Goal: Communication & Community: Ask a question

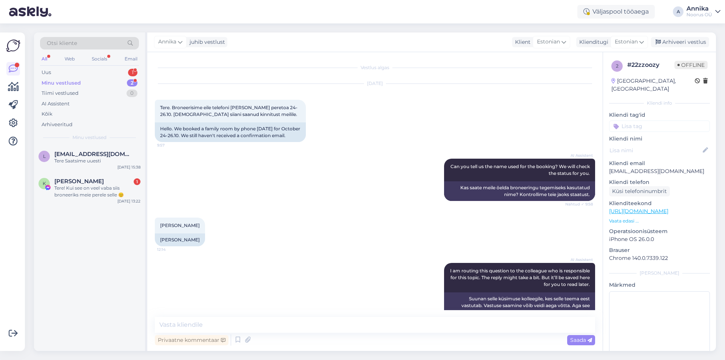
scroll to position [155, 0]
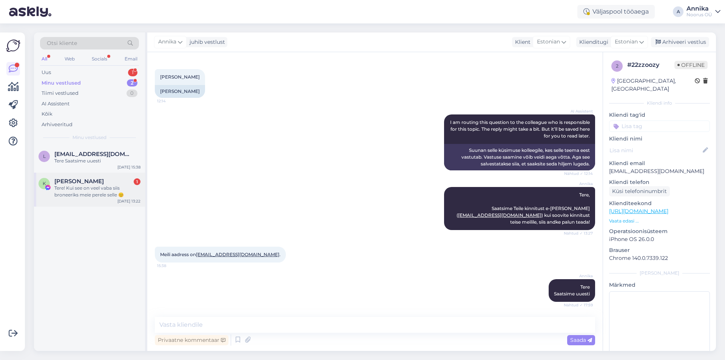
click at [91, 193] on div "Tere! Kui see on veel vaba siis broneeriks meie perele selle 😊" at bounding box center [97, 192] width 86 height 14
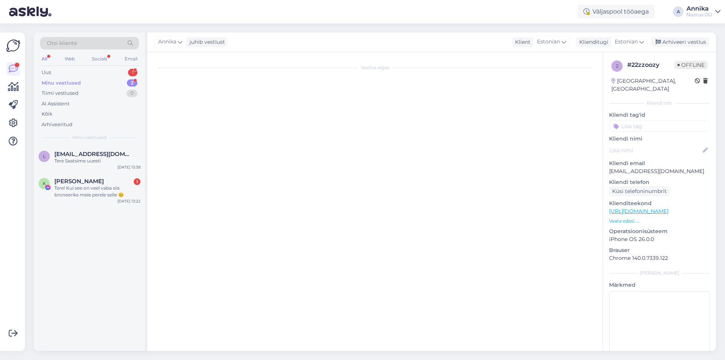
scroll to position [730, 0]
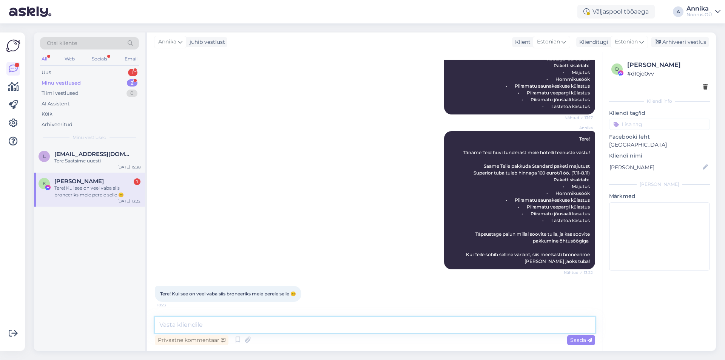
click at [287, 324] on textarea at bounding box center [375, 325] width 441 height 16
click at [352, 322] on textarea "To enrich screen reader interactions, please activate Accessibility in Grammarl…" at bounding box center [375, 325] width 441 height 16
type textarea "K"
click at [165, 325] on textarea "KIrjutage [PERSON_NAME] e-posti adress ja me saadame Teile broneeringu kinnitust" at bounding box center [375, 325] width 441 height 16
click at [218, 325] on textarea "Kirjutage [PERSON_NAME] e-posti adress ja me saadame Teile broneeringu kinnitust" at bounding box center [375, 325] width 441 height 16
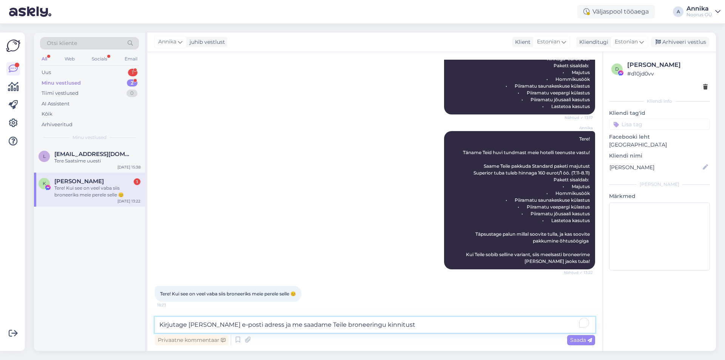
click at [408, 325] on textarea "Kirjutage [PERSON_NAME] e-posti adress ja me saadame Teile broneeringu kinnitust" at bounding box center [375, 325] width 441 height 16
type textarea "Kirjutage [PERSON_NAME] e-posti adress ja me saadame Teile broneeringu kinnitust"
click at [585, 341] on span "Saada" at bounding box center [581, 340] width 22 height 7
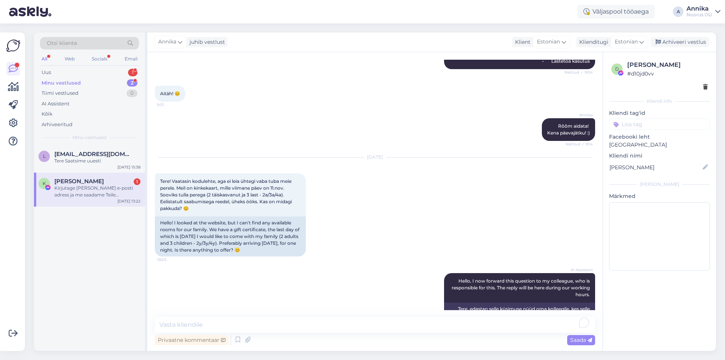
scroll to position [241, 0]
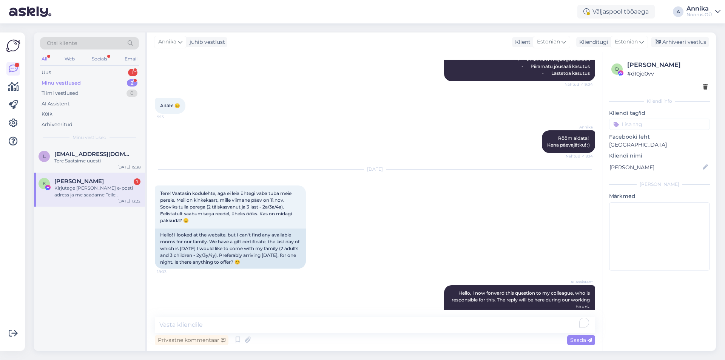
drag, startPoint x: 104, startPoint y: 180, endPoint x: 55, endPoint y: 182, distance: 48.8
click at [55, 182] on div "[PERSON_NAME] 1" at bounding box center [97, 181] width 86 height 7
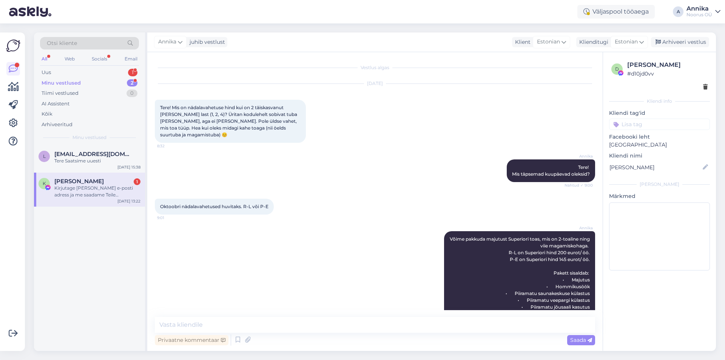
copy span "[PERSON_NAME]"
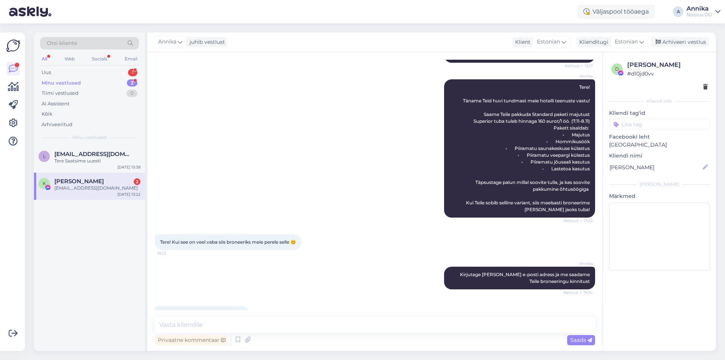
scroll to position [802, 0]
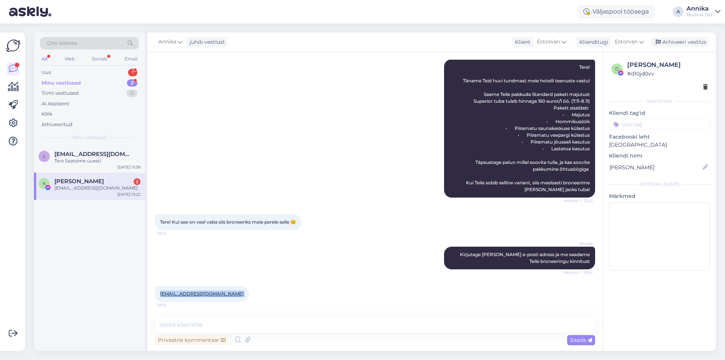
drag, startPoint x: 225, startPoint y: 294, endPoint x: 161, endPoint y: 295, distance: 64.6
click at [161, 295] on div "[EMAIL_ADDRESS][DOMAIN_NAME] 19:35" at bounding box center [202, 294] width 94 height 16
copy div "[EMAIL_ADDRESS][DOMAIN_NAME] 19:35"
click at [375, 247] on div "[PERSON_NAME] [PERSON_NAME] e-posti adress ja me saadame Teile broneeringu kinn…" at bounding box center [375, 257] width 441 height 39
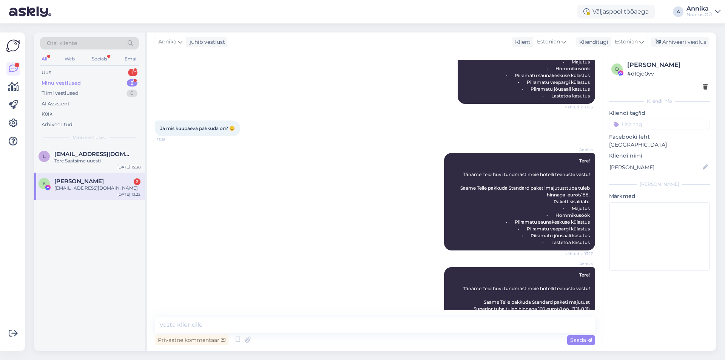
scroll to position [575, 0]
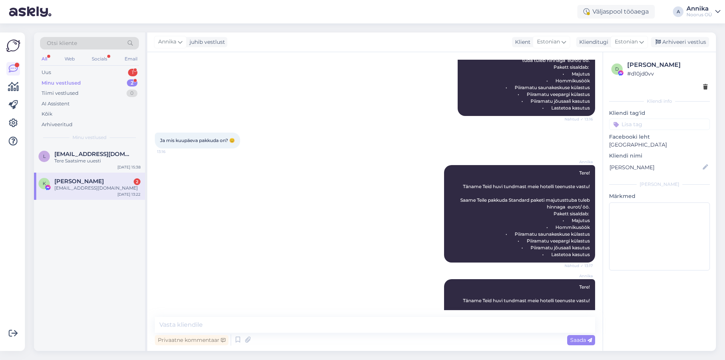
click at [92, 184] on span "[PERSON_NAME]" at bounding box center [78, 181] width 49 height 7
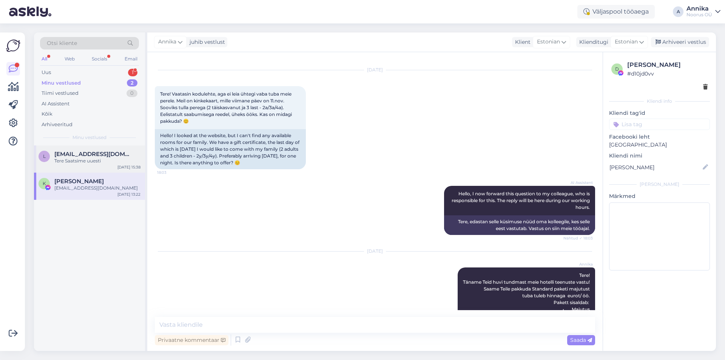
click at [98, 160] on div "Tere Saatsime uuesti" at bounding box center [97, 161] width 86 height 7
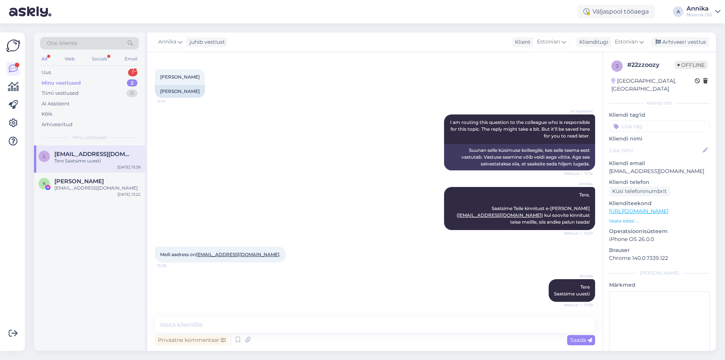
scroll to position [155, 0]
click at [97, 82] on div "Minu vestlused 2" at bounding box center [89, 83] width 99 height 11
click at [98, 162] on div "[EMAIL_ADDRESS][DOMAIN_NAME]" at bounding box center [97, 161] width 86 height 7
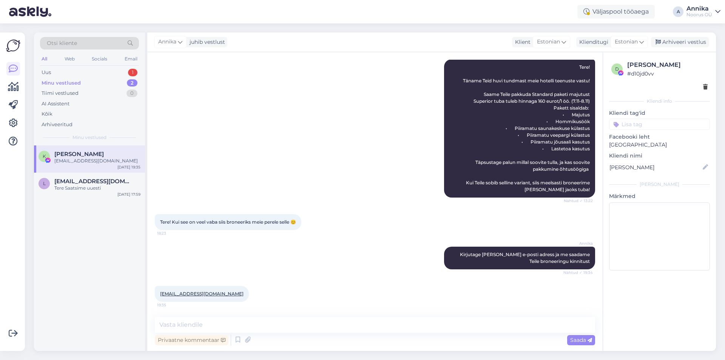
scroll to position [802, 0]
click at [93, 76] on div "Uus 1" at bounding box center [89, 72] width 99 height 11
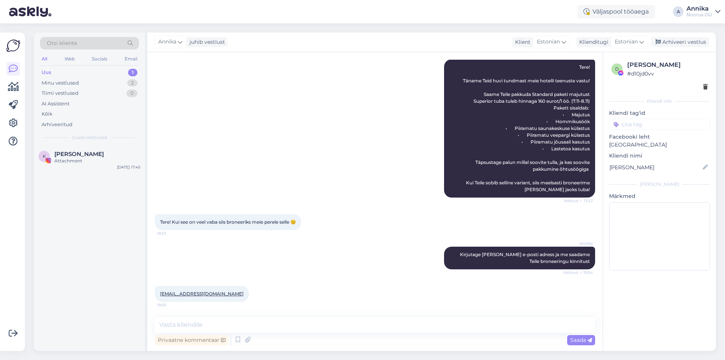
click at [96, 73] on div "Uus 1" at bounding box center [89, 72] width 99 height 11
click at [91, 155] on div "[PERSON_NAME]" at bounding box center [97, 154] width 86 height 7
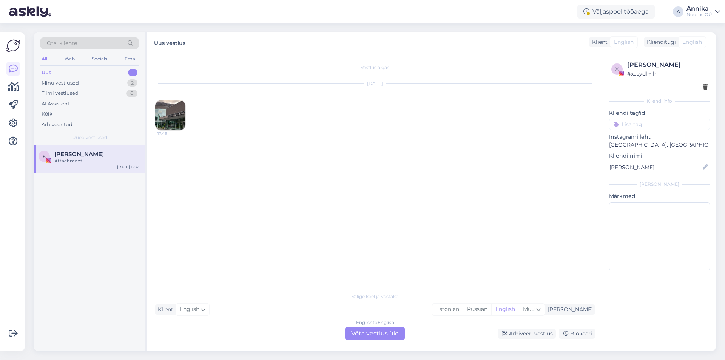
click at [179, 115] on img at bounding box center [170, 115] width 30 height 30
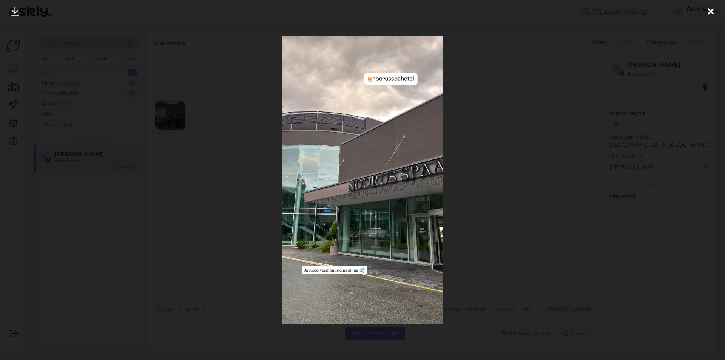
click at [713, 15] on icon at bounding box center [711, 12] width 6 height 10
